Goal: Information Seeking & Learning: Learn about a topic

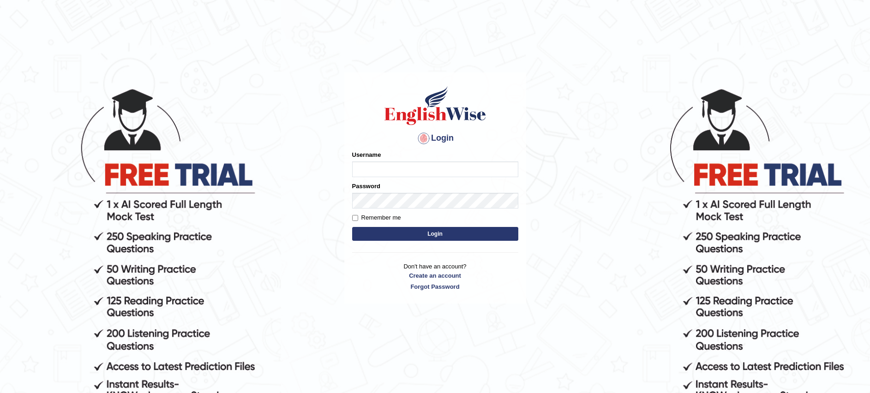
type input "GopaKumar"
click at [457, 233] on button "Login" at bounding box center [435, 234] width 166 height 14
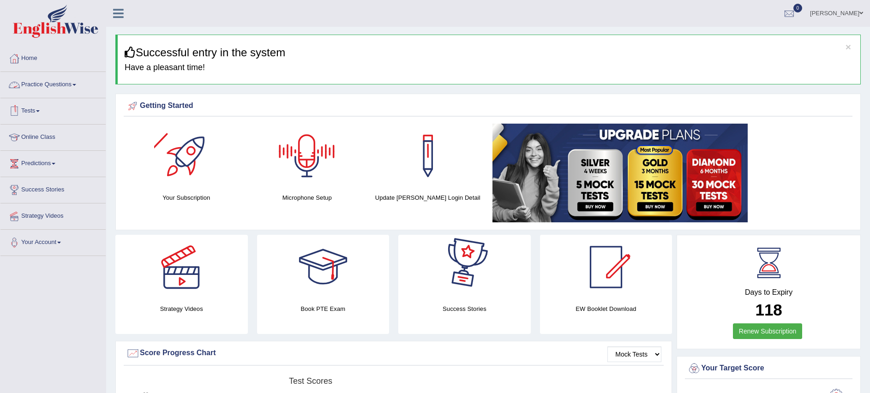
click at [66, 87] on link "Practice Questions" at bounding box center [52, 83] width 105 height 23
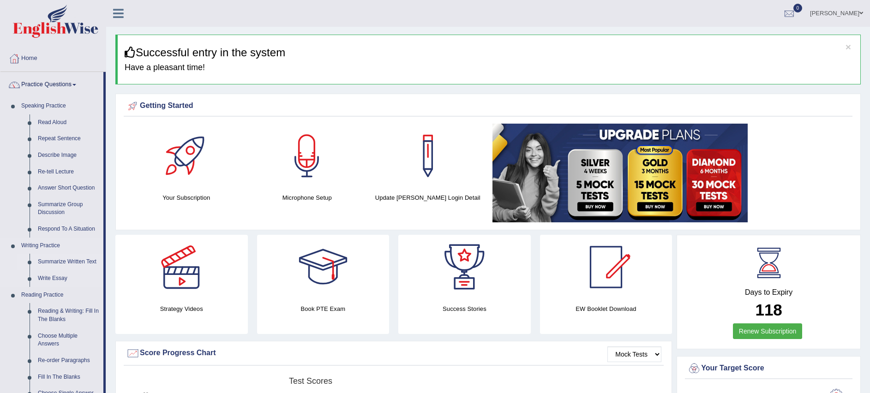
scroll to position [2, 0]
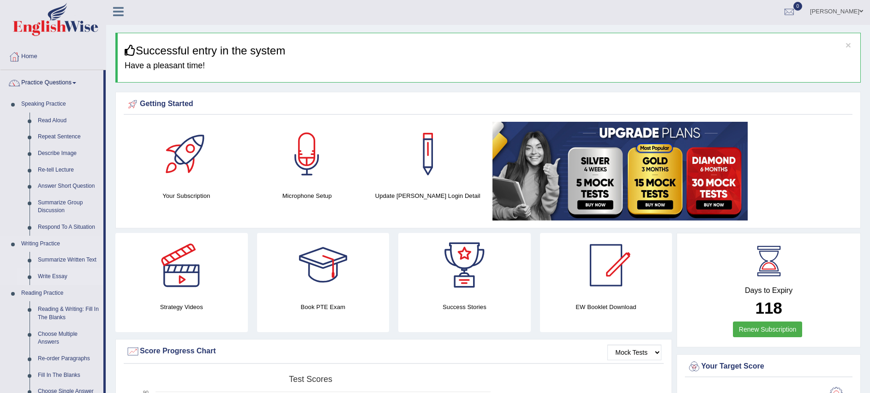
click at [58, 275] on link "Write Essay" at bounding box center [69, 277] width 70 height 17
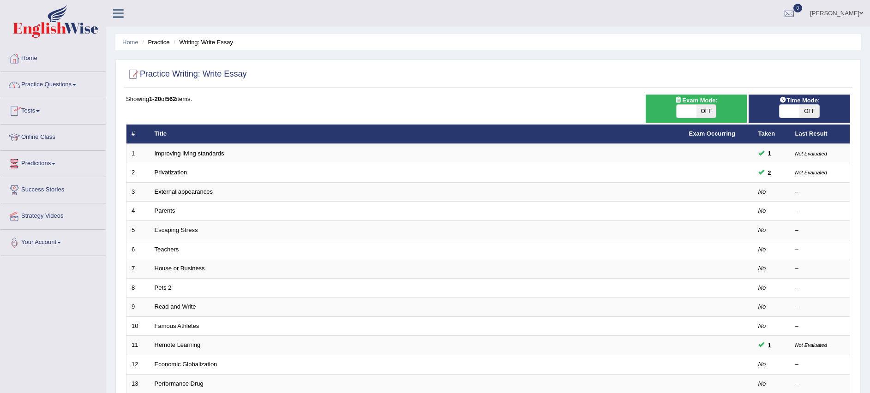
click at [29, 62] on link "Home" at bounding box center [52, 57] width 105 height 23
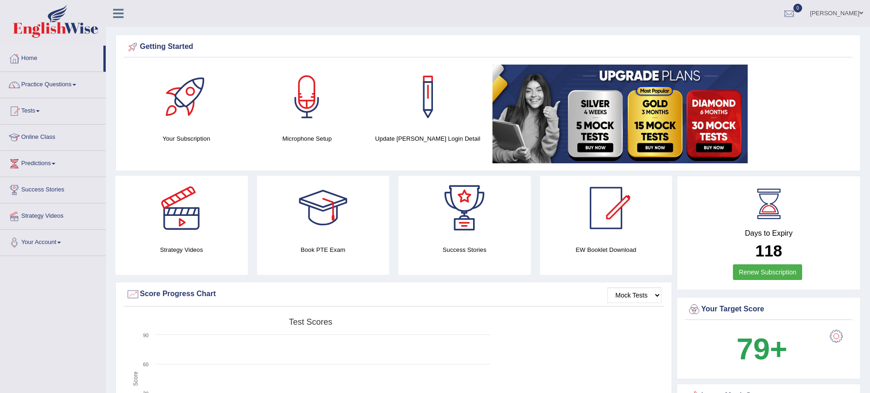
click at [202, 224] on div at bounding box center [181, 208] width 65 height 65
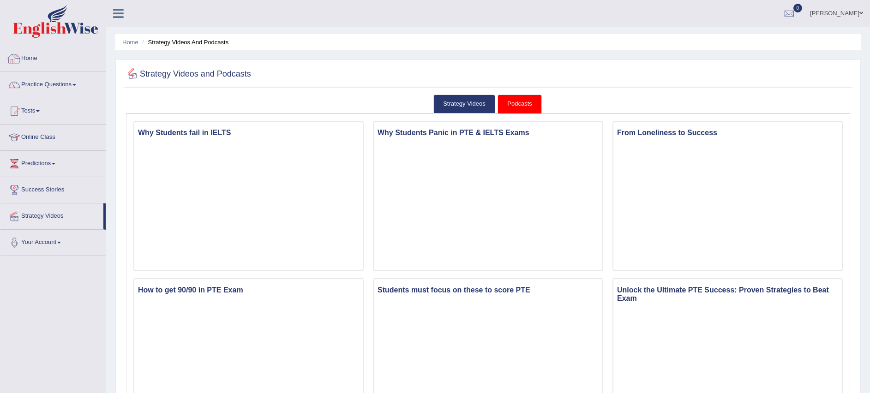
click at [39, 57] on link "Home" at bounding box center [52, 57] width 105 height 23
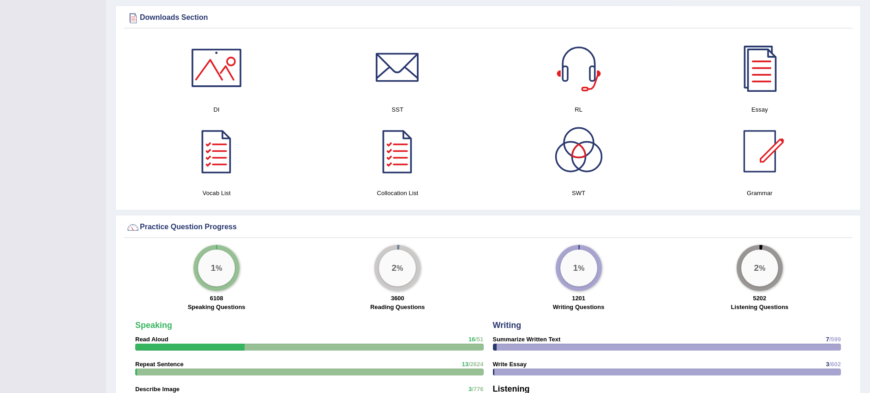
scroll to position [463, 0]
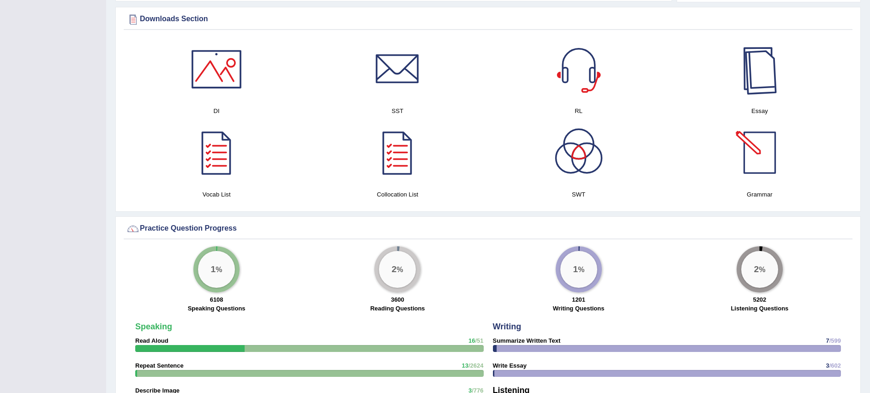
click at [777, 87] on div at bounding box center [759, 69] width 65 height 65
